Goal: Task Accomplishment & Management: Manage account settings

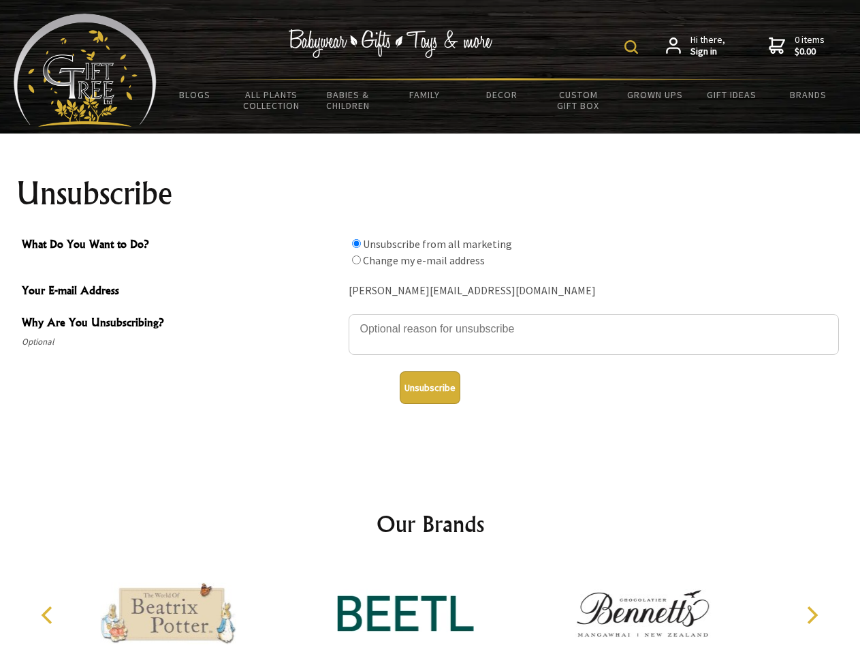
click at [634, 47] on img at bounding box center [632, 47] width 14 height 14
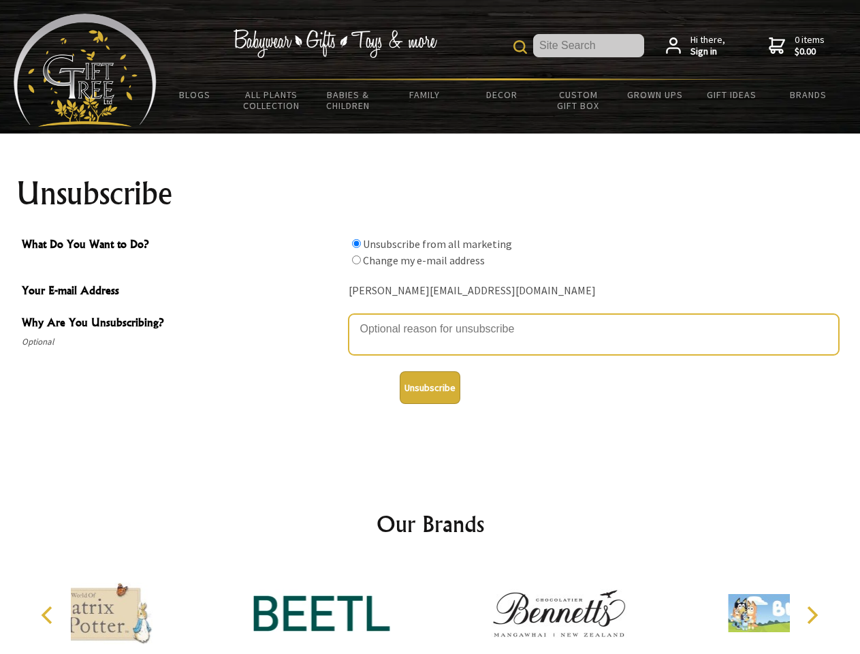
click at [431, 319] on textarea "Why Are You Unsubscribing?" at bounding box center [594, 334] width 491 height 41
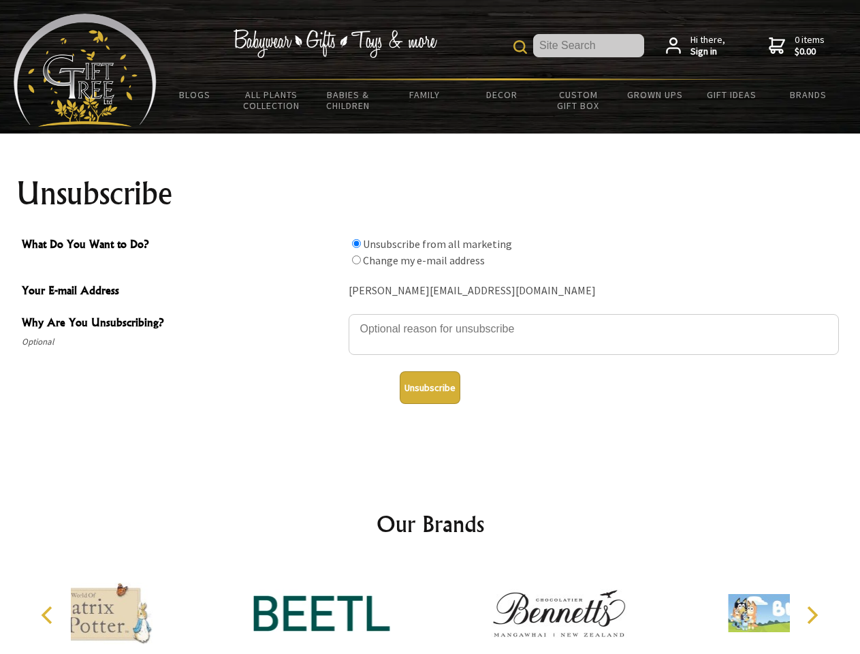
click at [356, 243] on input "What Do You Want to Do?" at bounding box center [356, 243] width 9 height 9
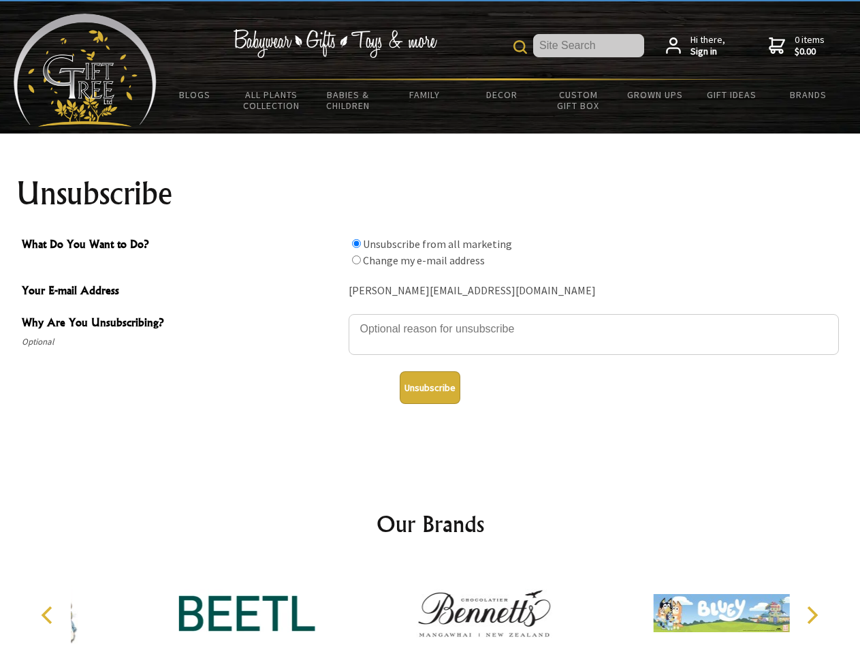
click at [356, 260] on input "What Do You Want to Do?" at bounding box center [356, 259] width 9 height 9
radio input "true"
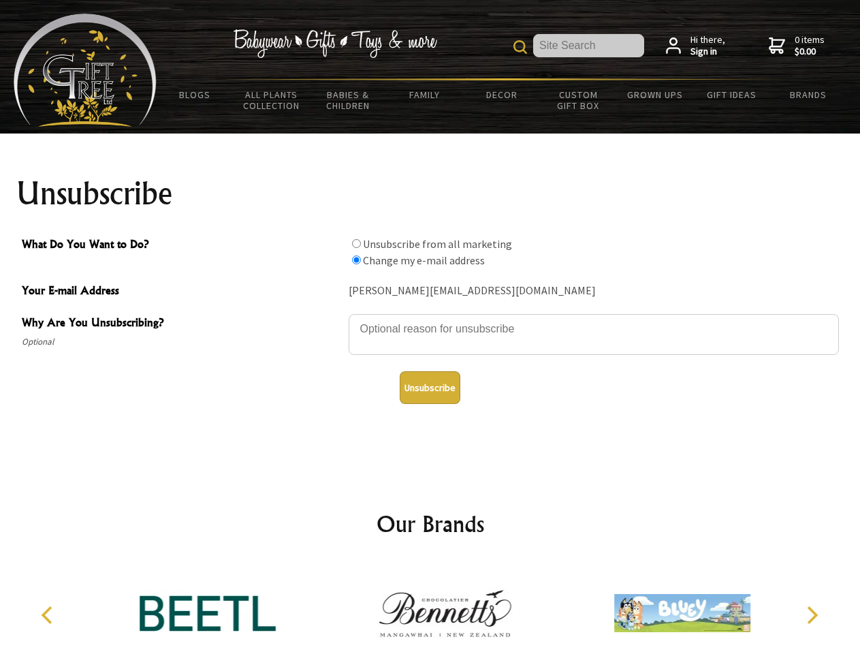
click at [430, 388] on button "Unsubscribe" at bounding box center [430, 387] width 61 height 33
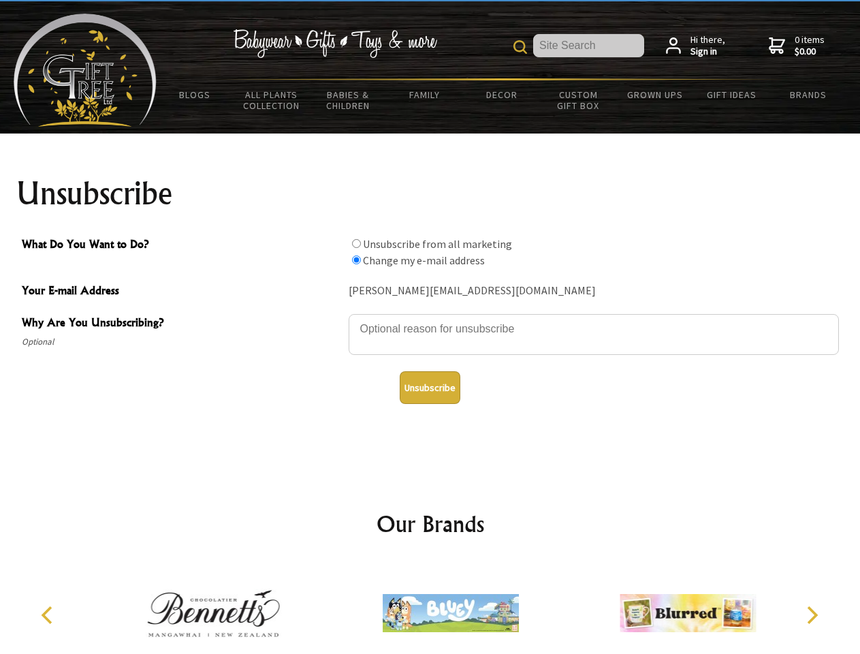
click at [49, 615] on icon "Previous" at bounding box center [49, 615] width 18 height 18
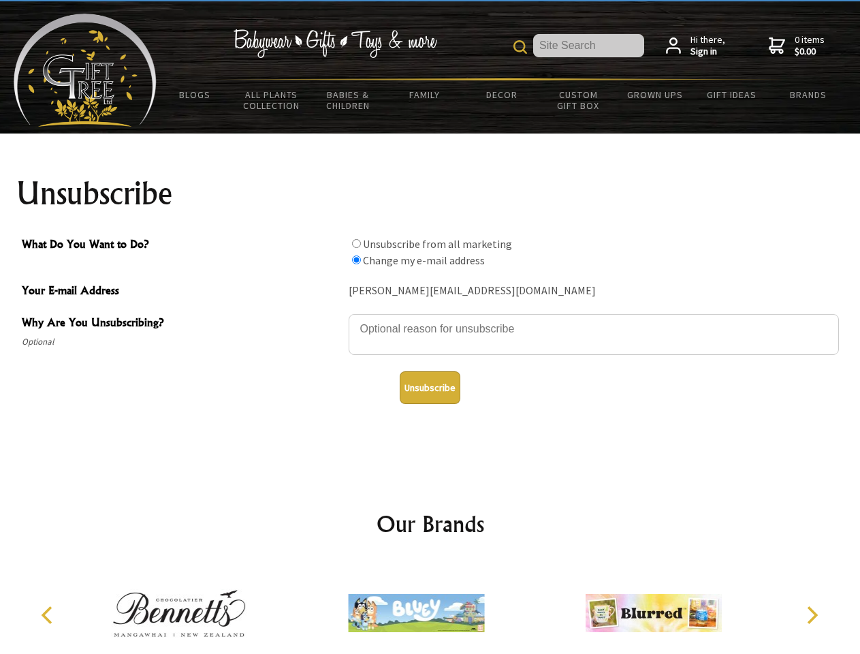
click at [812, 615] on icon "Next" at bounding box center [812, 615] width 18 height 18
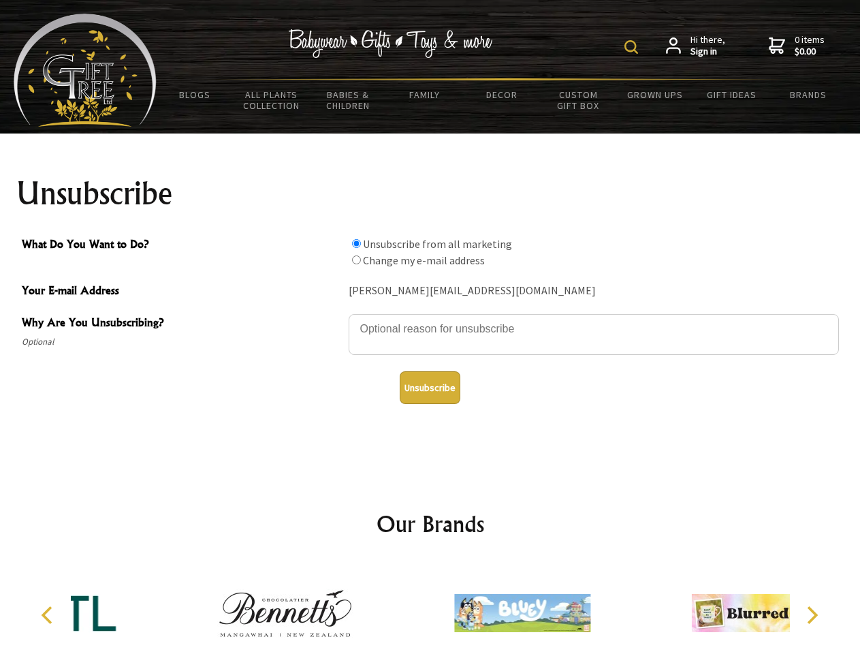
click at [634, 47] on img at bounding box center [632, 47] width 14 height 14
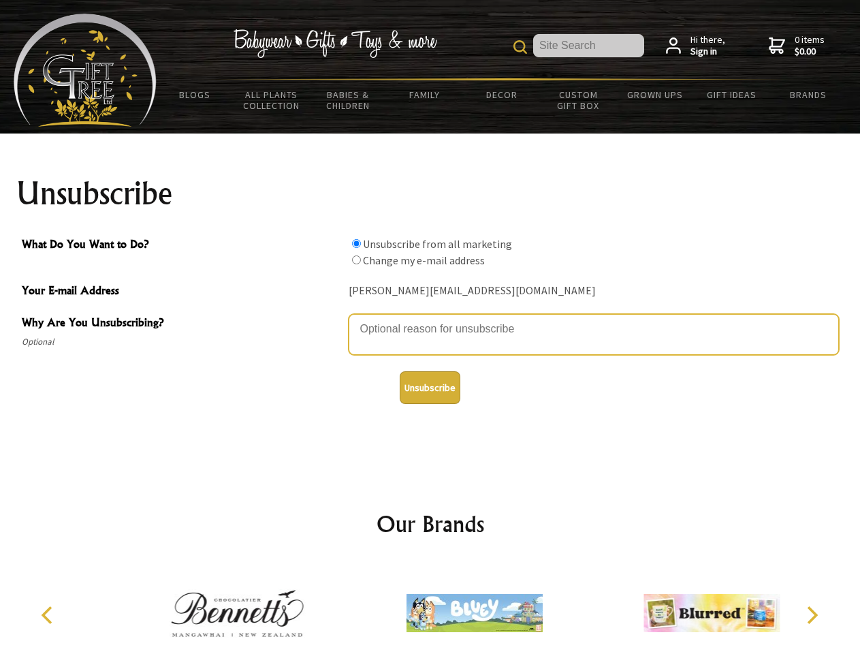
click at [431, 319] on textarea "Why Are You Unsubscribing?" at bounding box center [594, 334] width 491 height 41
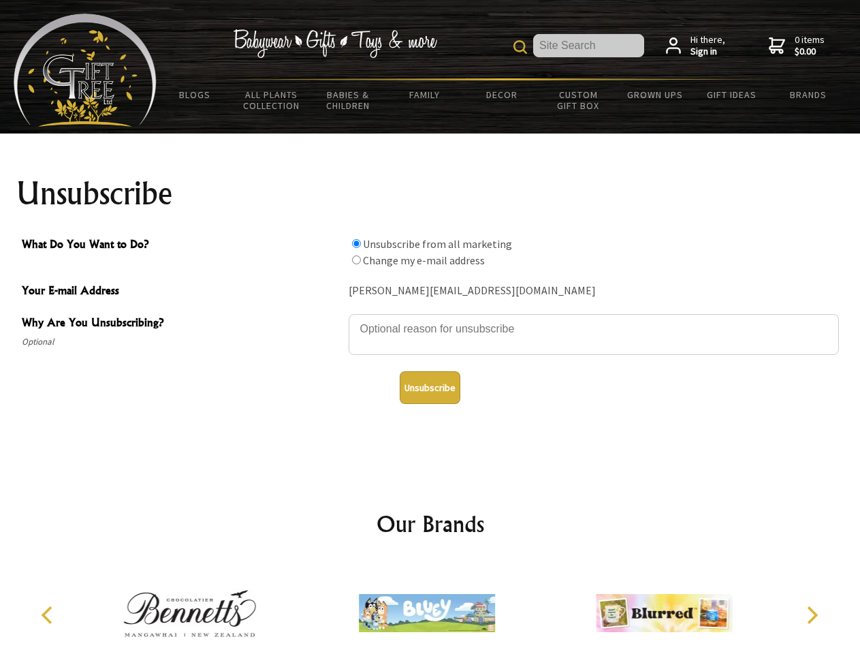
click at [356, 243] on input "What Do You Want to Do?" at bounding box center [356, 243] width 9 height 9
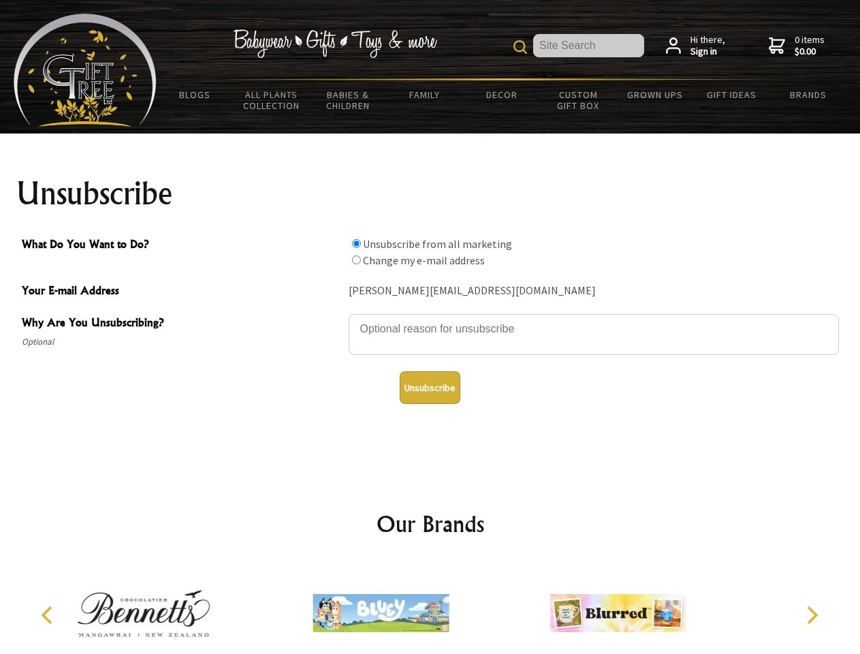
click at [356, 260] on input "What Do You Want to Do?" at bounding box center [356, 259] width 9 height 9
radio input "true"
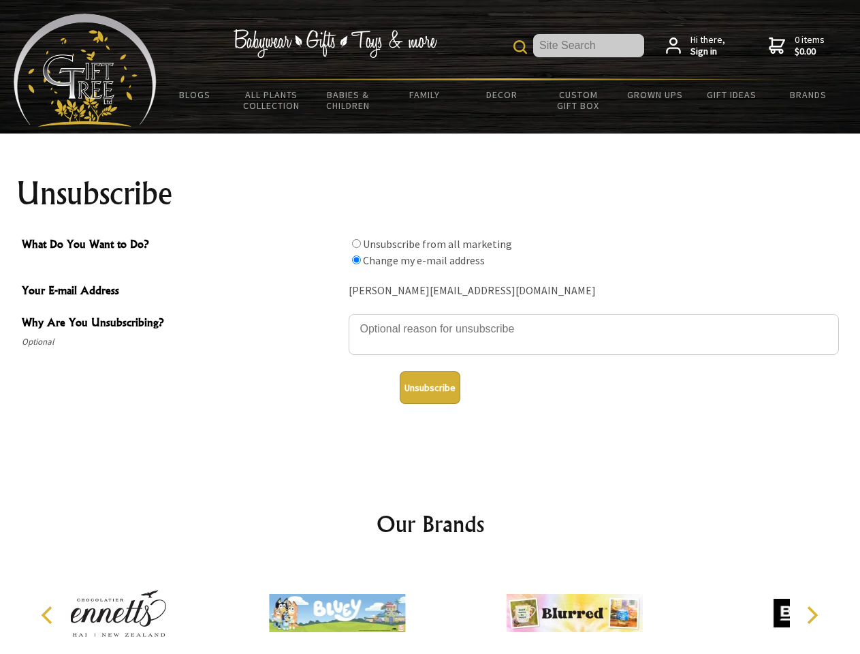
click at [430, 388] on button "Unsubscribe" at bounding box center [430, 387] width 61 height 33
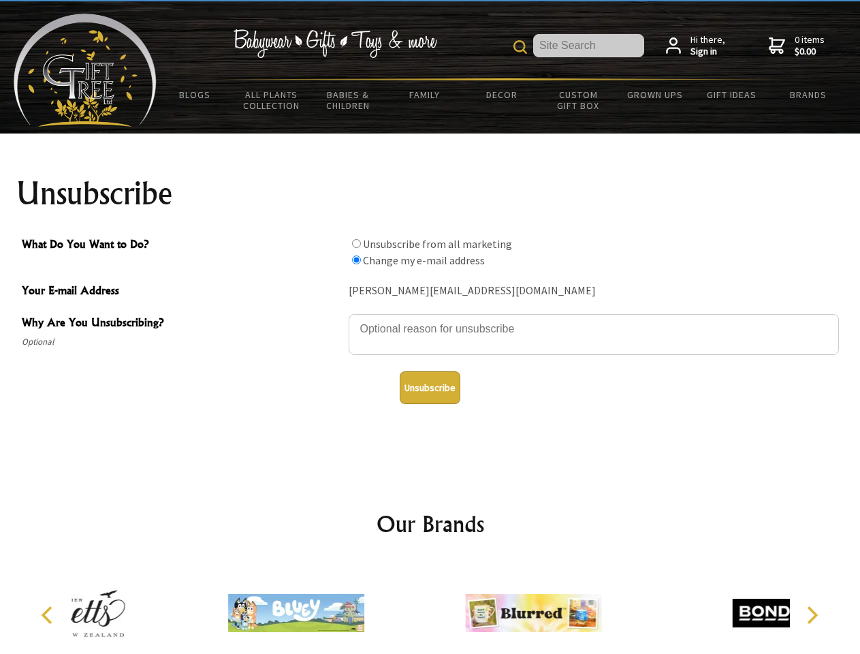
click at [465, 608] on img at bounding box center [533, 613] width 136 height 102
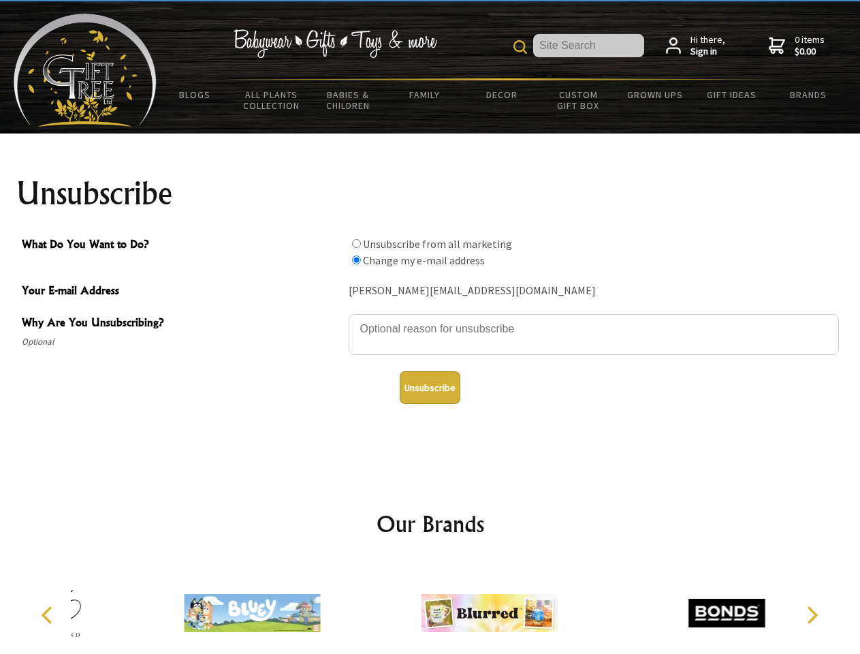
click at [49, 615] on icon "Previous" at bounding box center [49, 615] width 18 height 18
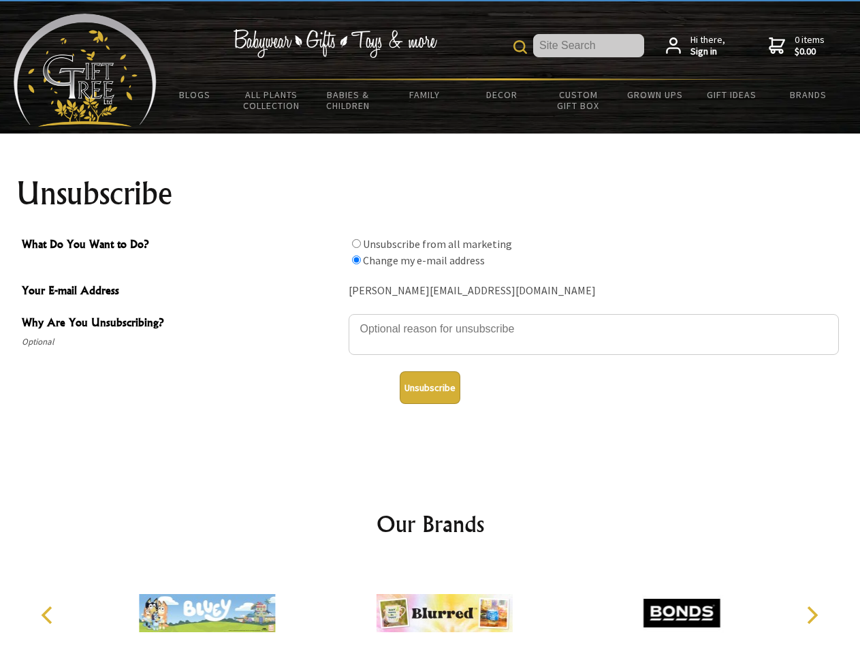
click at [812, 615] on icon "Next" at bounding box center [812, 615] width 18 height 18
